Goal: Task Accomplishment & Management: Manage account settings

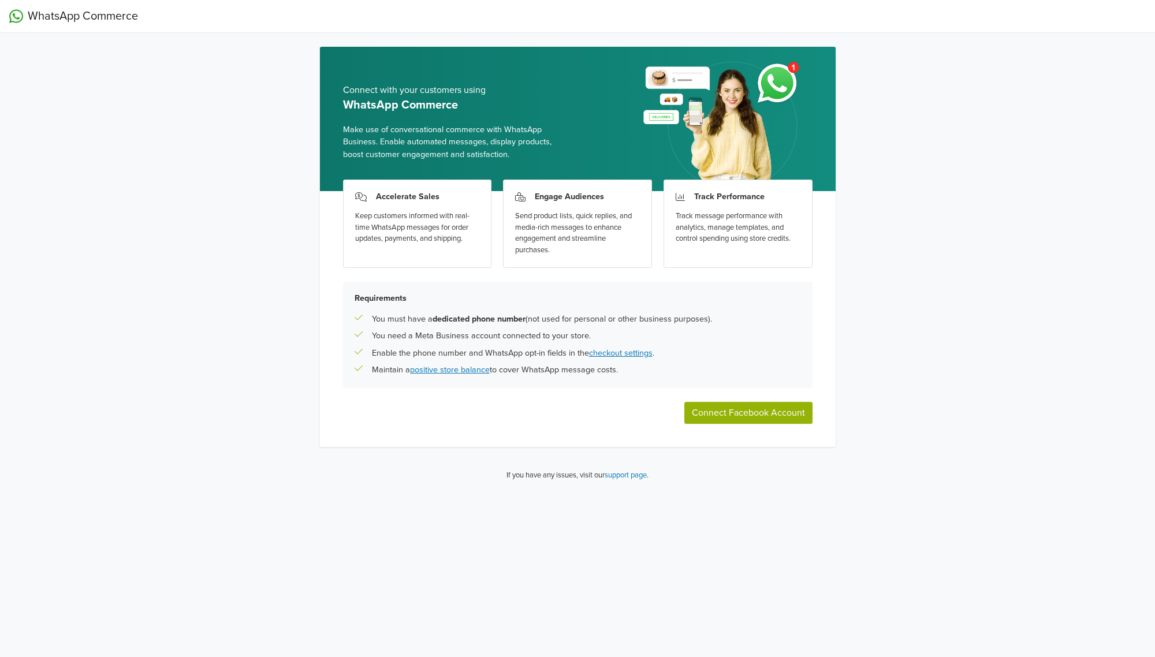
click at [747, 413] on button "Connect Facebook Account" at bounding box center [748, 413] width 128 height 22
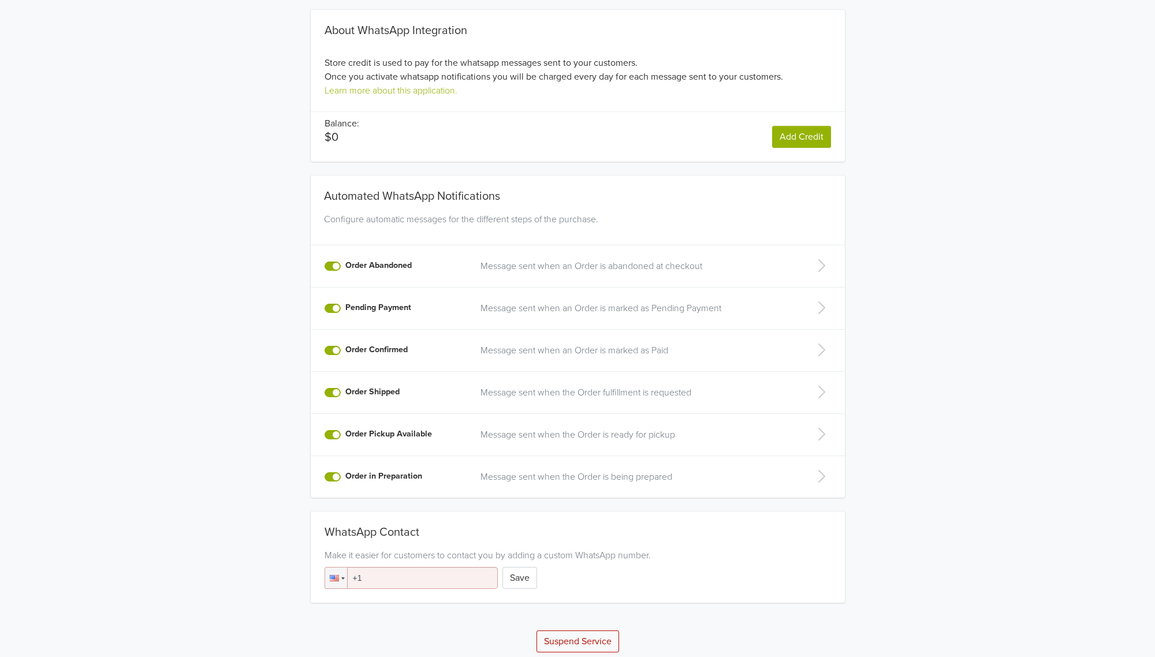
scroll to position [103, 0]
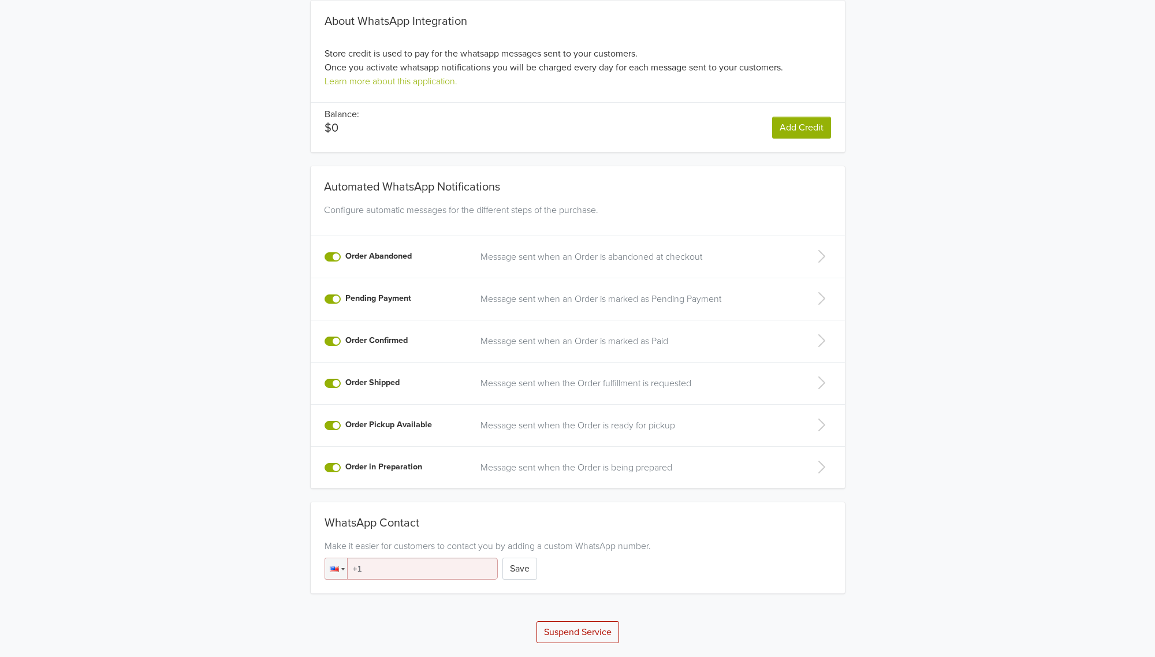
click at [368, 567] on input "+1" at bounding box center [410, 569] width 173 height 22
paste input "(155) 583-7109"
type input "+1 (155) 583-7109"
click at [520, 570] on button "Save" at bounding box center [519, 569] width 35 height 22
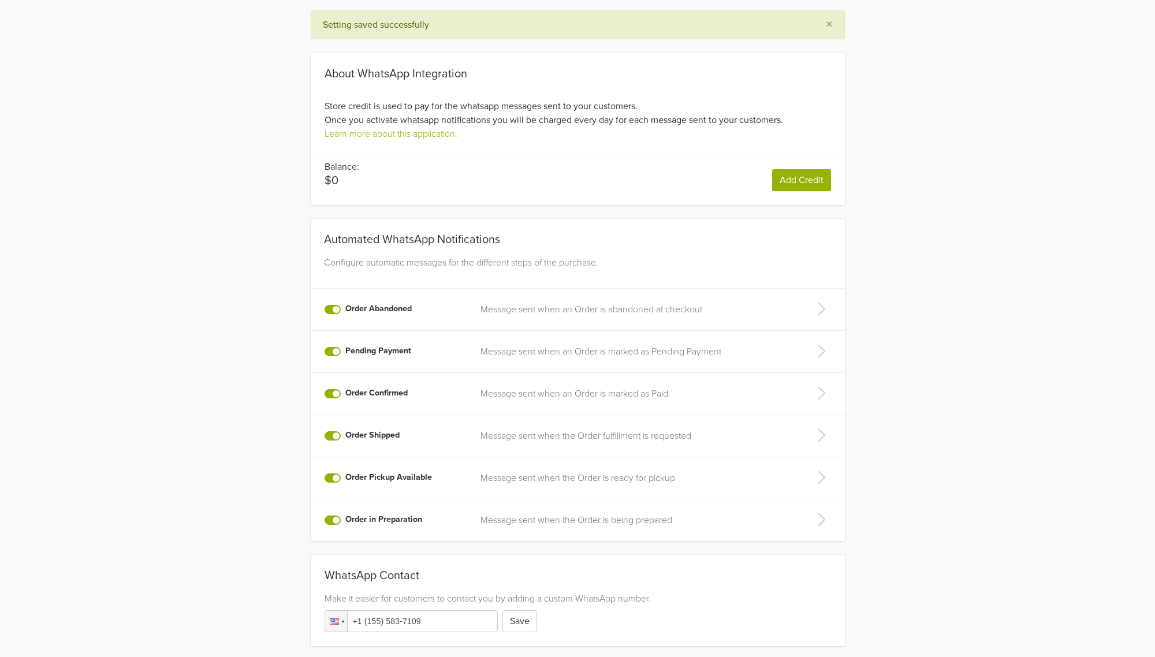
scroll to position [0, 0]
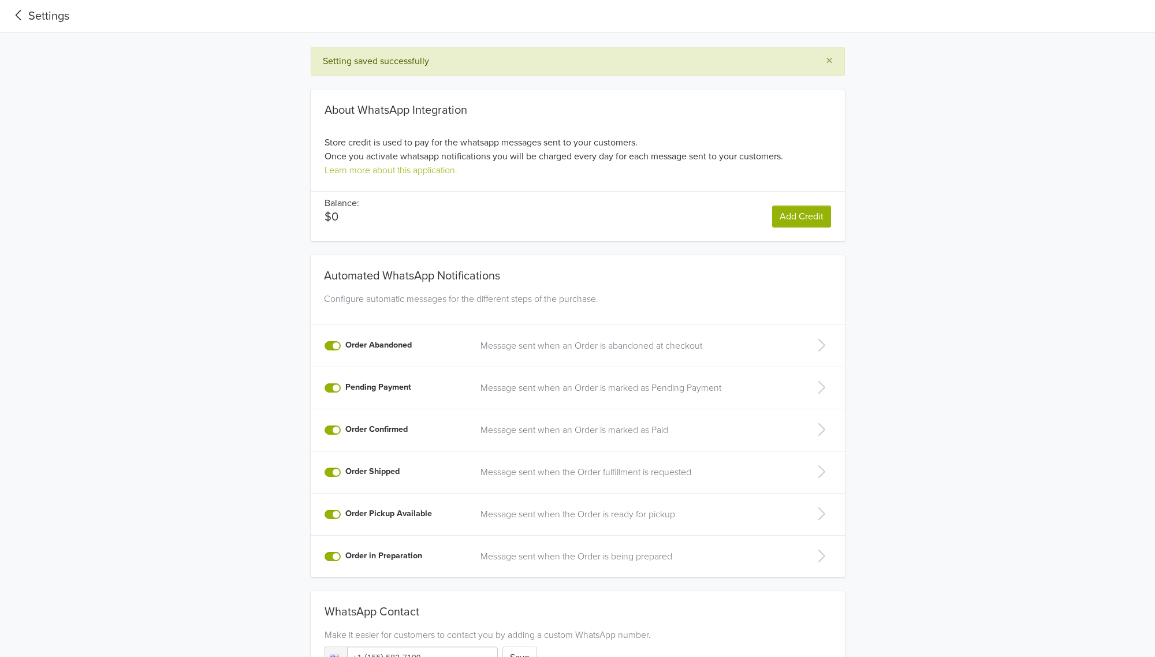
click at [43, 19] on div "Settings" at bounding box center [39, 16] width 60 height 17
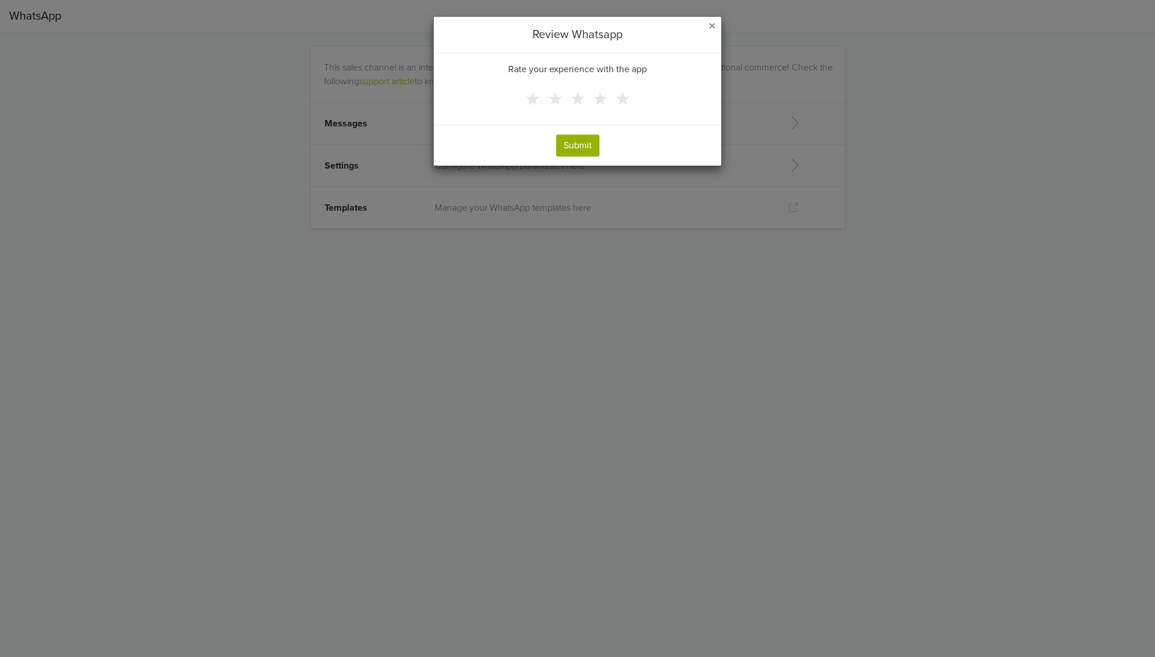
click at [713, 27] on span "×" at bounding box center [711, 26] width 7 height 17
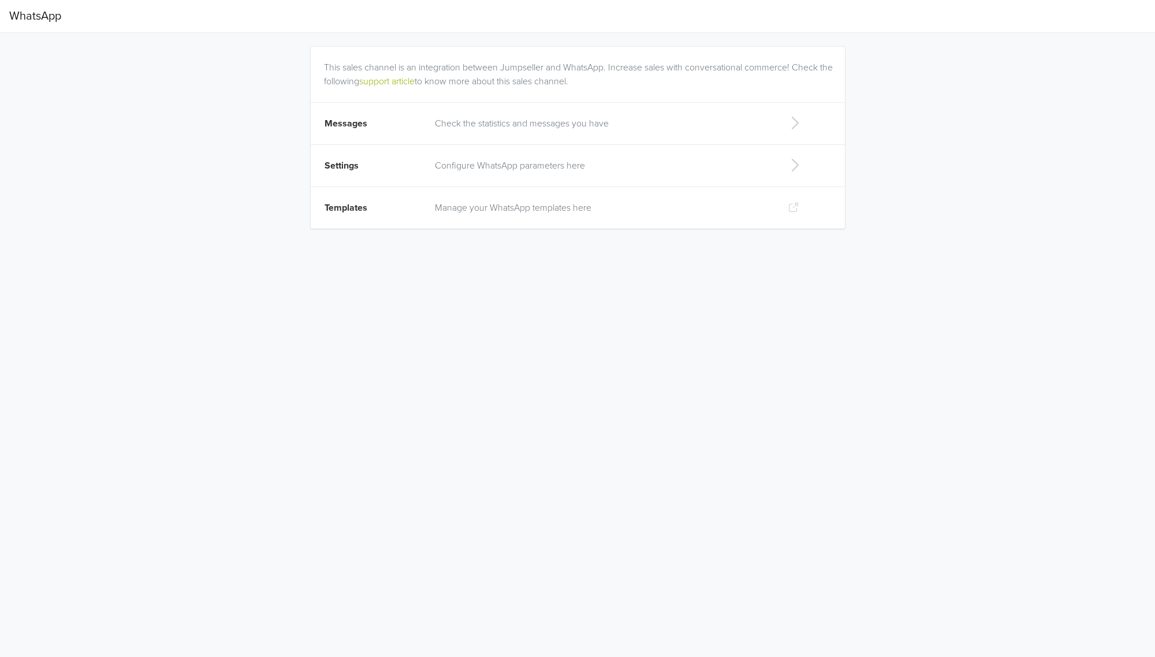
click at [456, 122] on p "Check the statistics and messages you have" at bounding box center [602, 124] width 334 height 14
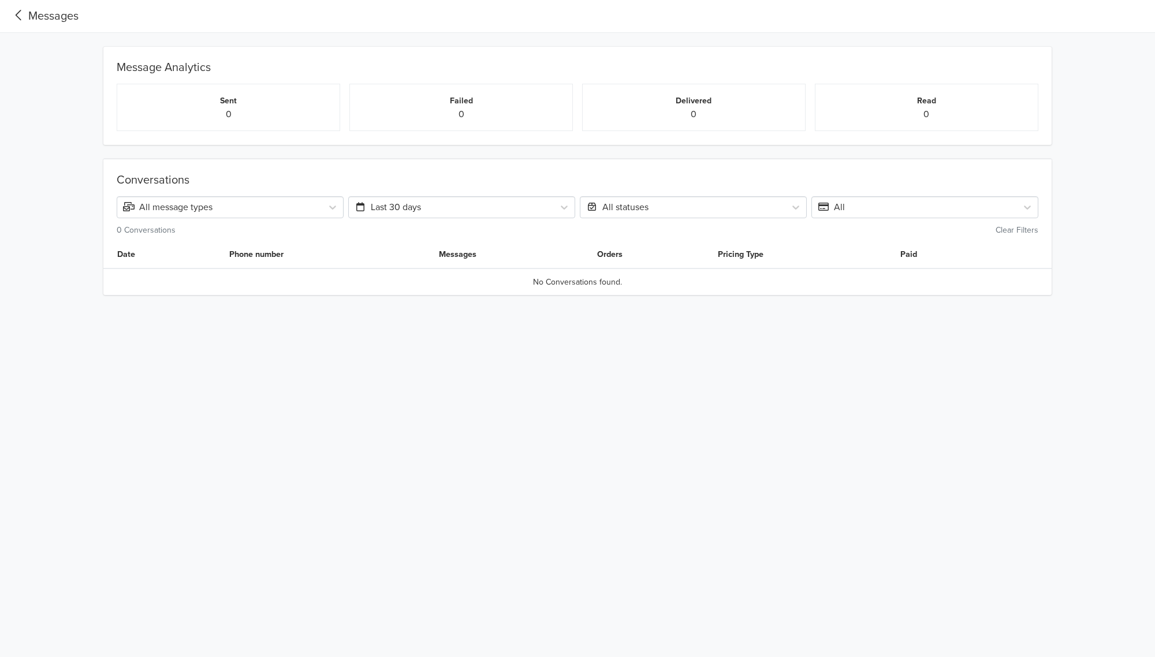
click at [36, 11] on div "Messages" at bounding box center [43, 16] width 69 height 17
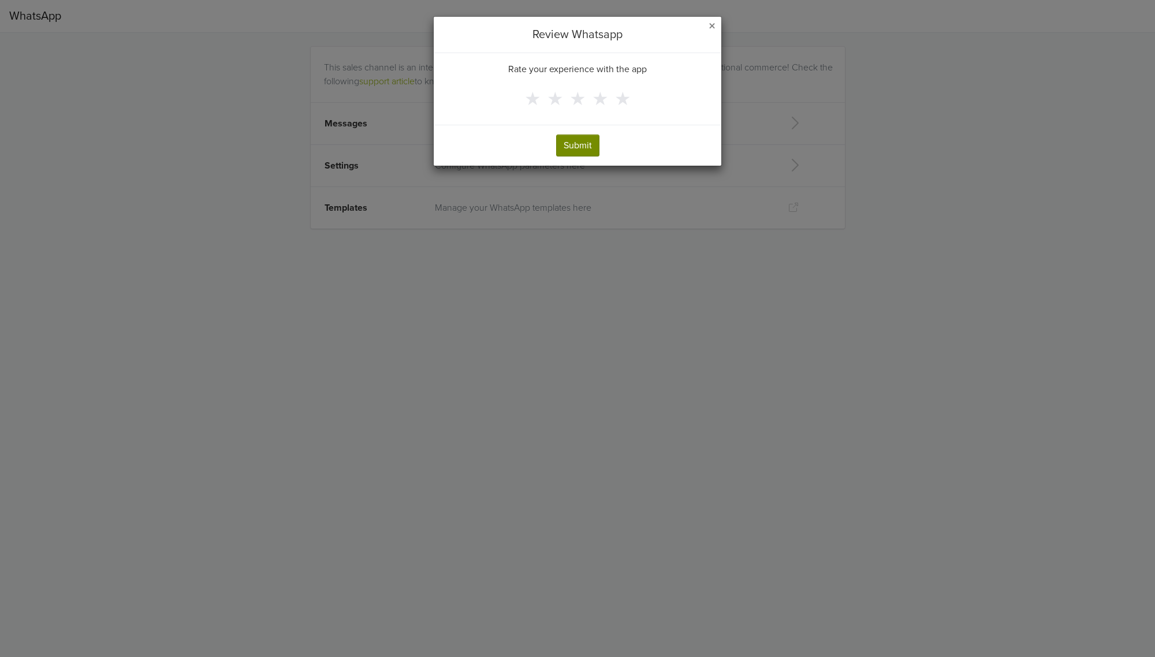
click at [584, 145] on button "Submit" at bounding box center [577, 146] width 43 height 22
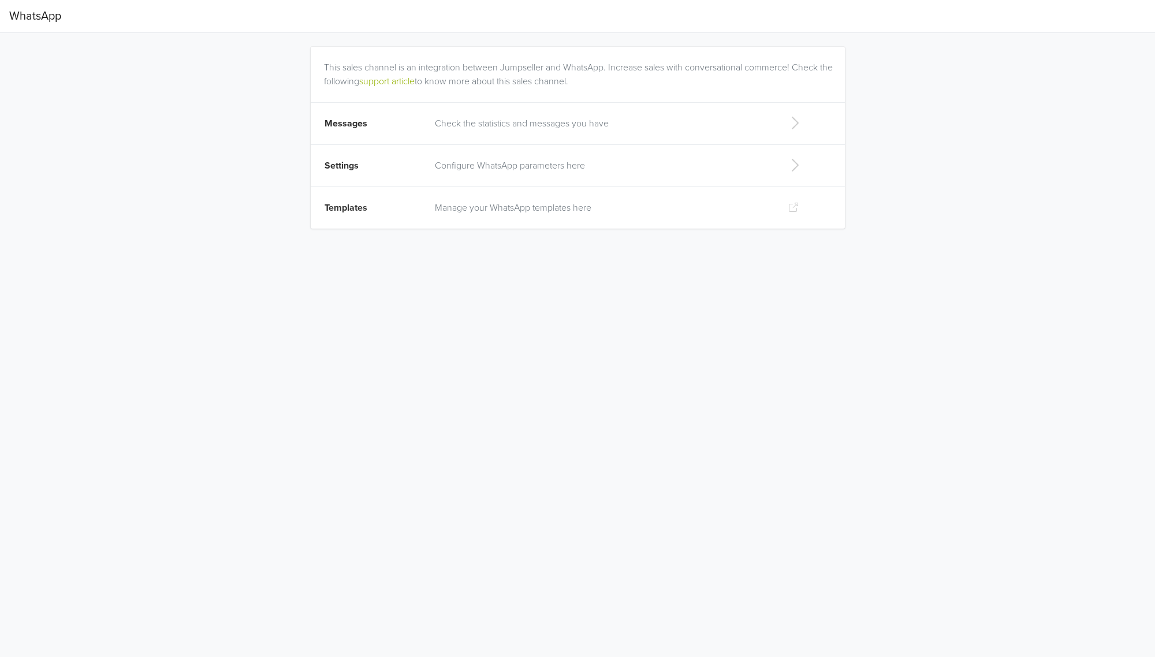
click at [446, 169] on p "Configure WhatsApp parameters here" at bounding box center [602, 166] width 334 height 14
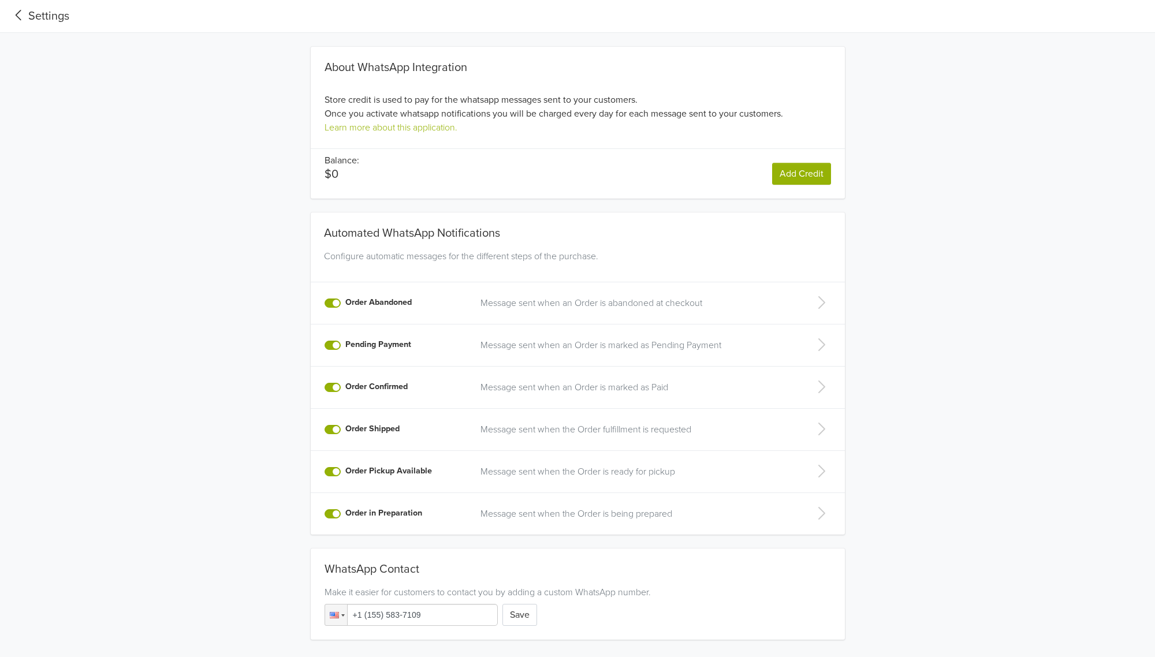
click at [345, 385] on label "Order Confirmed" at bounding box center [376, 386] width 62 height 13
click at [0, 0] on input "Order Confirmed" at bounding box center [0, 0] width 0 height 0
click at [345, 345] on label "Pending Payment" at bounding box center [378, 344] width 66 height 13
click at [0, 0] on input "Pending Payment" at bounding box center [0, 0] width 0 height 0
click at [345, 346] on label "Pending Payment" at bounding box center [378, 344] width 66 height 13
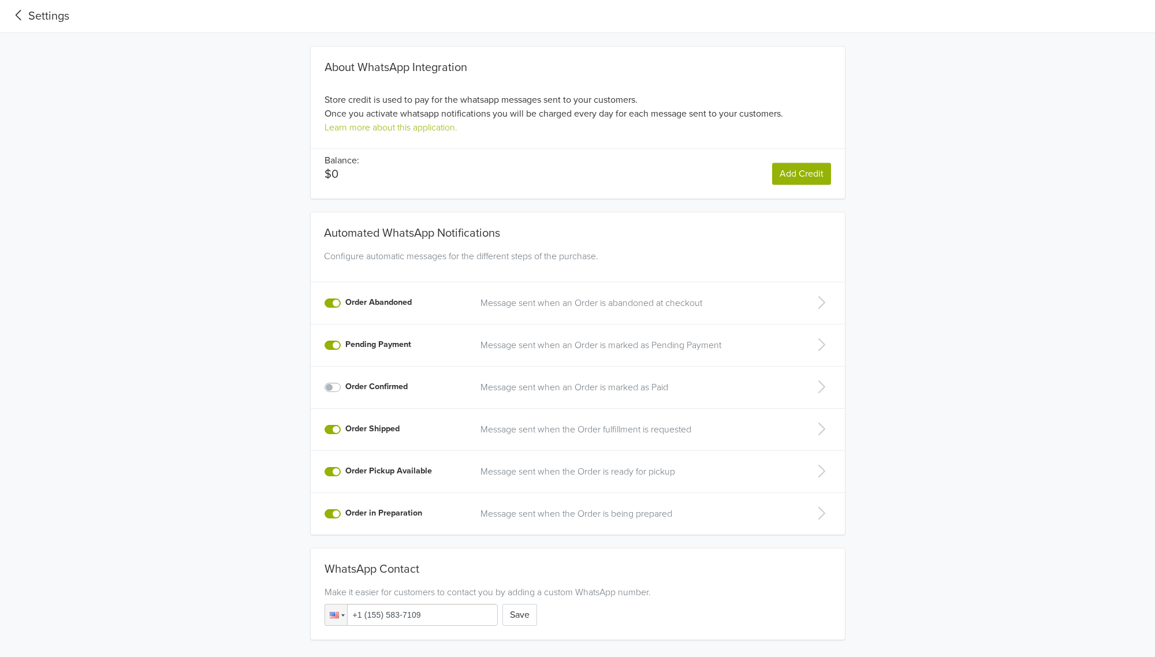
click at [0, 0] on input "Pending Payment" at bounding box center [0, 0] width 0 height 0
drag, startPoint x: 335, startPoint y: 345, endPoint x: 313, endPoint y: 344, distance: 21.9
click at [313, 344] on td "Pending Payment Message sent when an Order is marked as Pending Payment" at bounding box center [392, 345] width 163 height 42
click at [580, 428] on p "Message sent when the Order fulfillment is requested" at bounding box center [635, 430] width 310 height 14
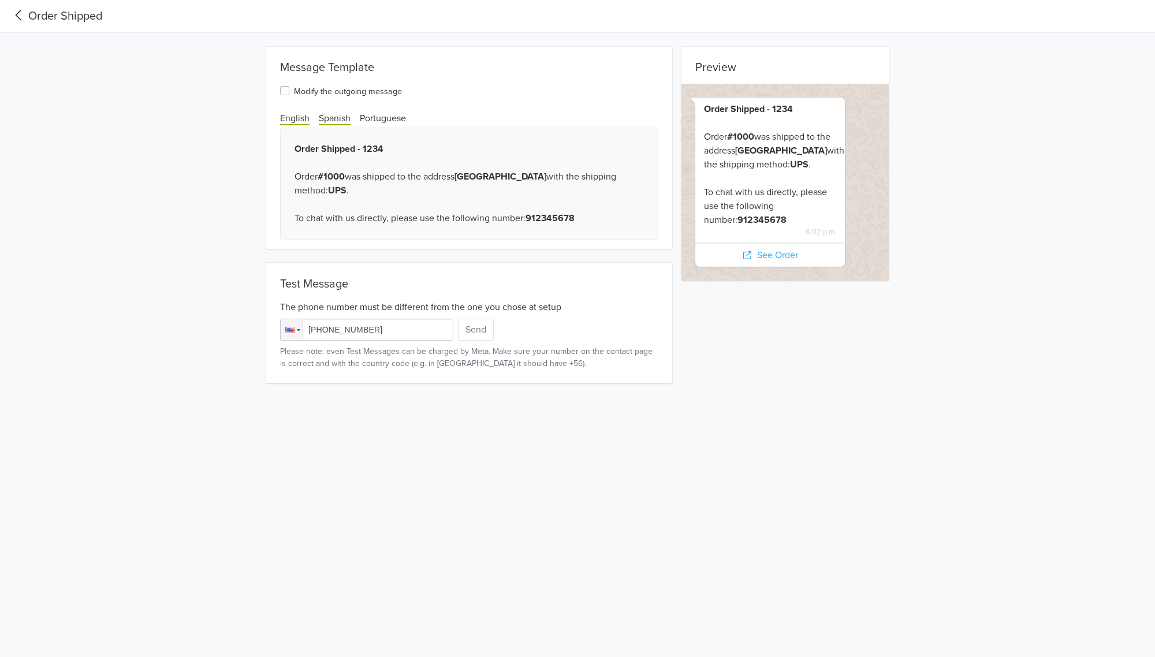
click at [329, 118] on span "Spanish" at bounding box center [335, 119] width 32 height 13
